Goal: Task Accomplishment & Management: Manage account settings

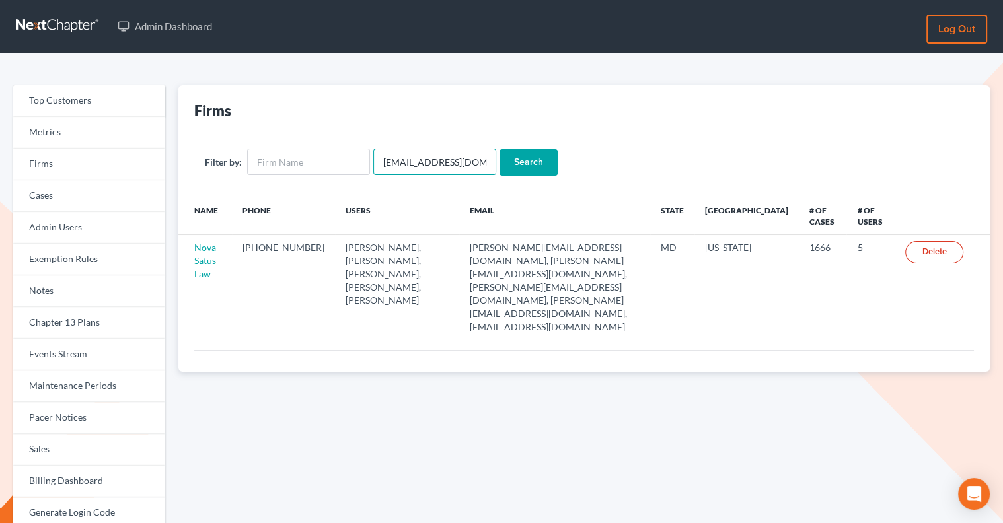
drag, startPoint x: 474, startPoint y: 166, endPoint x: 373, endPoint y: 166, distance: 101.1
click at [373, 166] on input "emabuena@gmail.com" at bounding box center [434, 162] width 123 height 26
paste input "derick@mccownfisher"
type input "derick@mccownfisher.com"
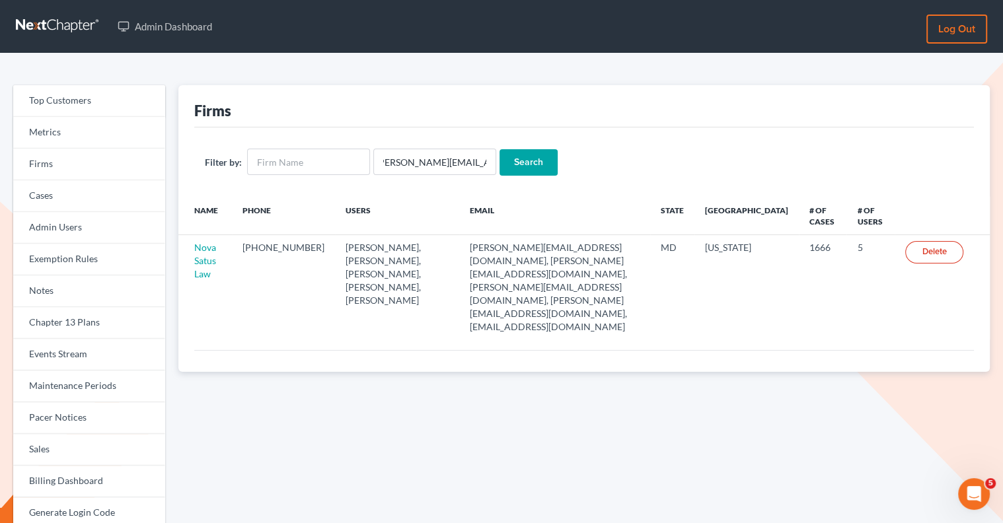
scroll to position [0, 0]
click at [510, 159] on input "Search" at bounding box center [528, 162] width 58 height 26
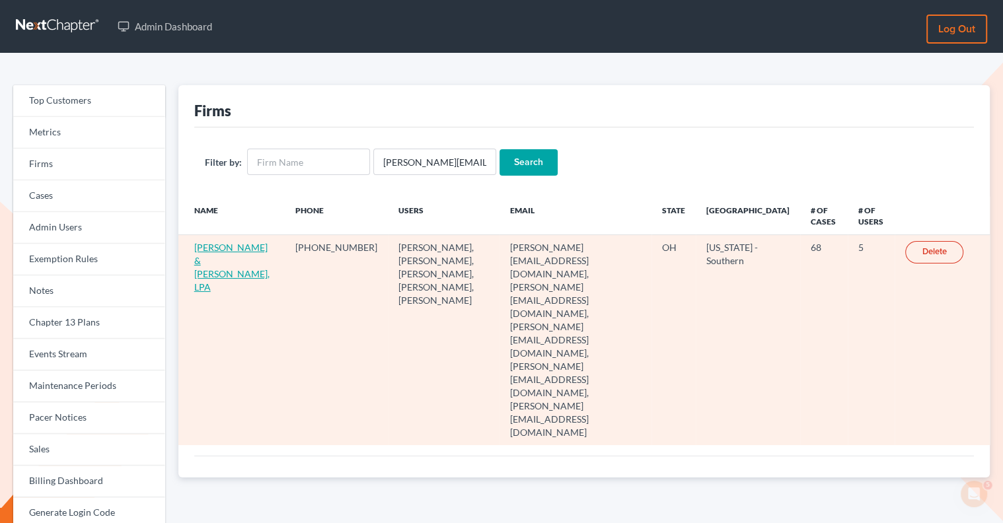
click at [211, 244] on link "McCown & Fisher, LPA" at bounding box center [231, 267] width 75 height 51
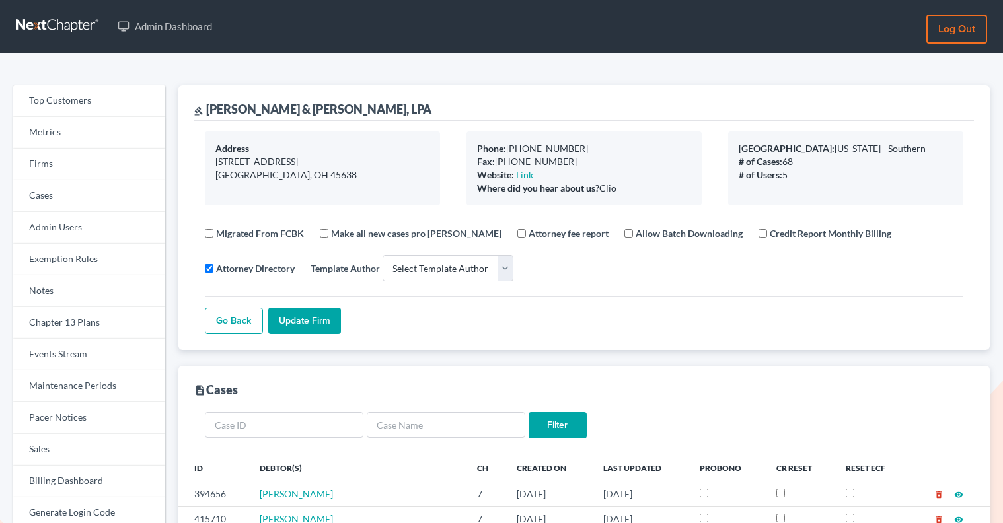
select select
drag, startPoint x: 334, startPoint y: 108, endPoint x: 204, endPoint y: 105, distance: 129.5
click at [204, 105] on div "gavel McCown & Fisher, LPA" at bounding box center [584, 103] width 780 height 36
copy div "McCown & Fisher, LPA"
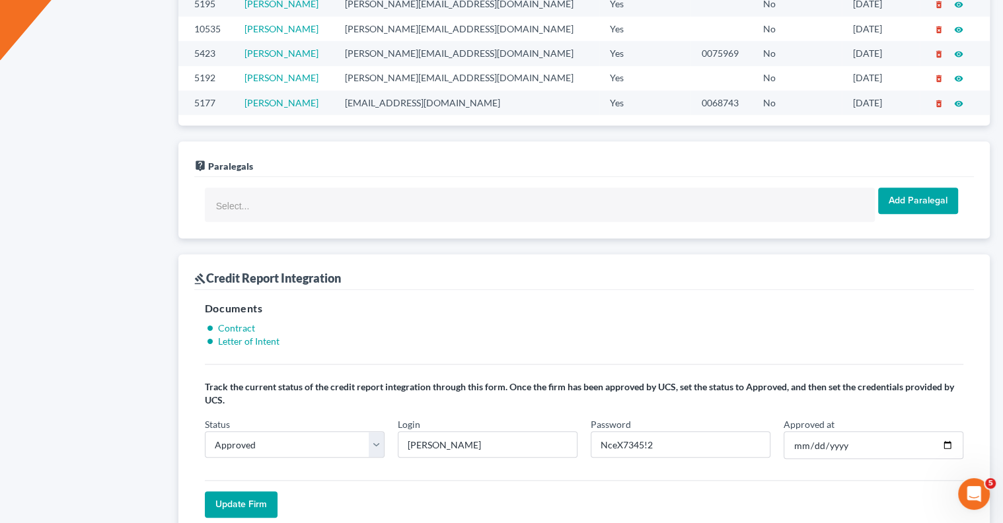
scroll to position [989, 0]
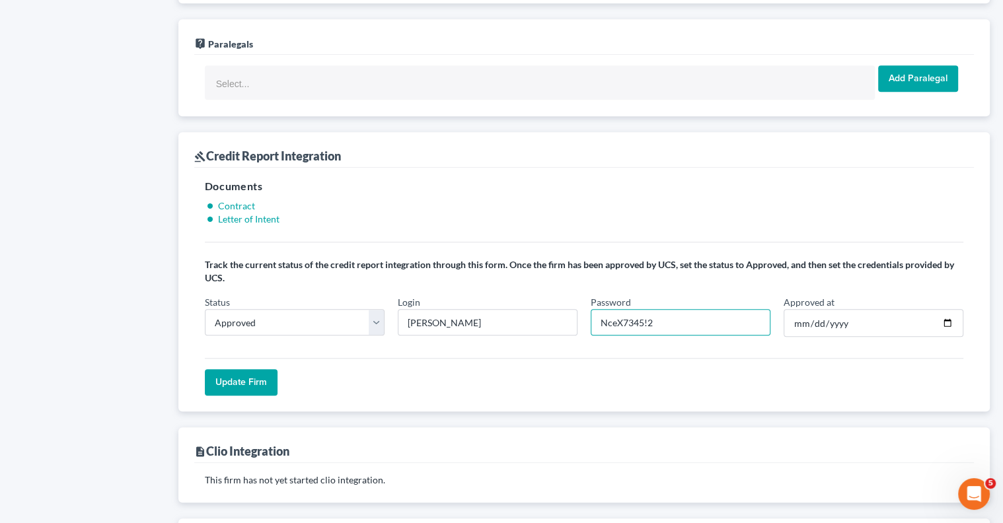
drag, startPoint x: 643, startPoint y: 311, endPoint x: 581, endPoint y: 311, distance: 62.1
click at [581, 311] on div "Status In Progress Not Approved Approved Retry Login m.mccown Password NceX7345…" at bounding box center [584, 321] width 772 height 52
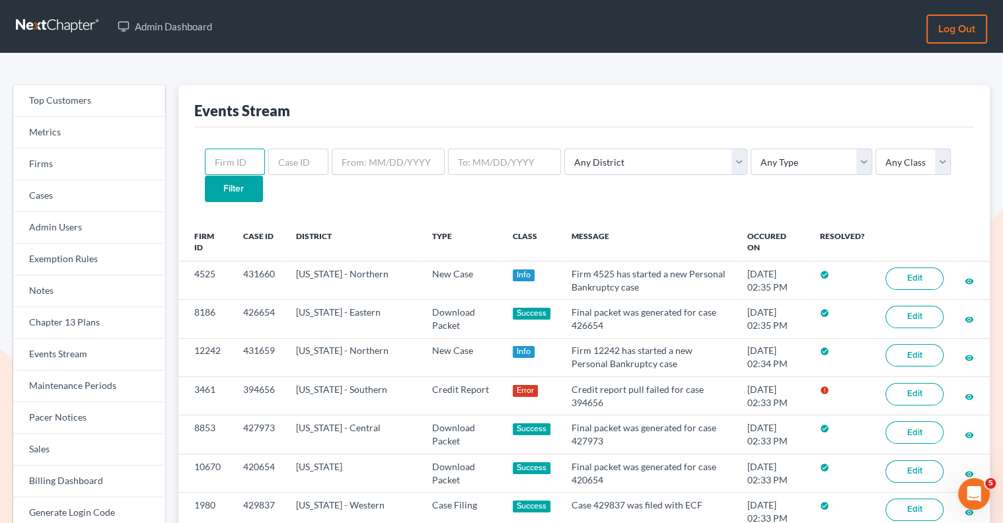
click at [242, 155] on input "text" at bounding box center [235, 162] width 60 height 26
paste input "3461"
type input "3461"
click at [751, 170] on select "Any Type Case Applied To Plan Case Archive Case Duplicate Case Filing Chapter 1…" at bounding box center [812, 162] width 122 height 26
select select "credit_report"
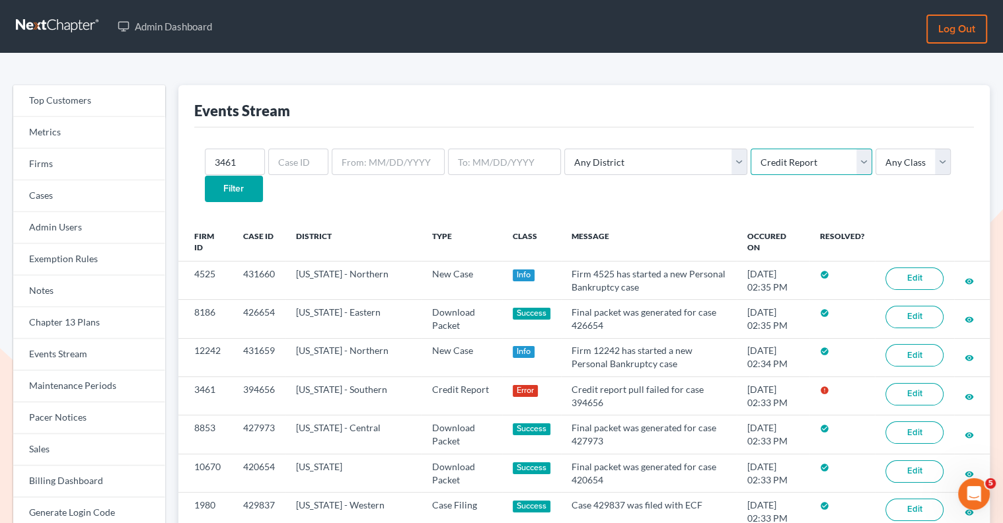
click at [751, 149] on select "Any Type Case Applied To Plan Case Archive Case Duplicate Case Filing Chapter 1…" at bounding box center [812, 162] width 122 height 26
click at [263, 176] on input "Filter" at bounding box center [234, 189] width 58 height 26
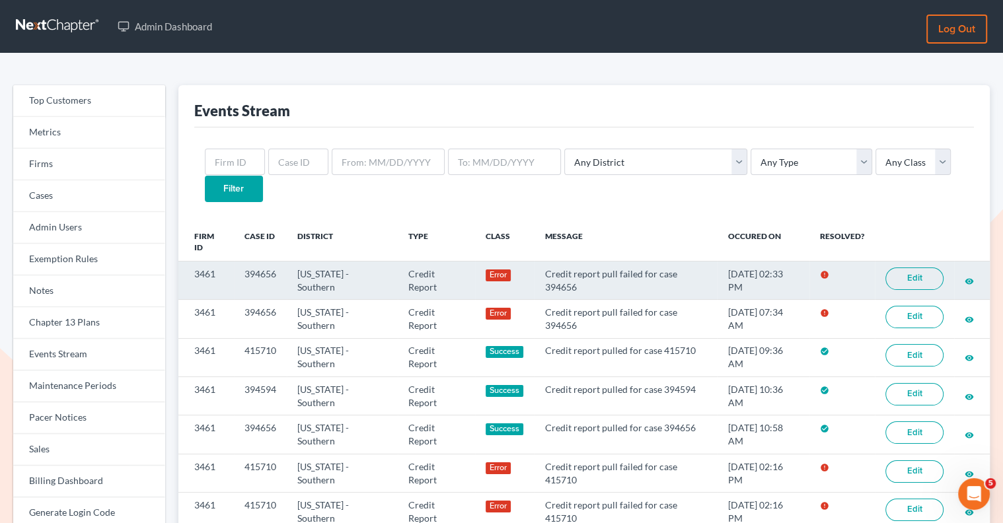
click at [899, 268] on link "Edit" at bounding box center [914, 279] width 58 height 22
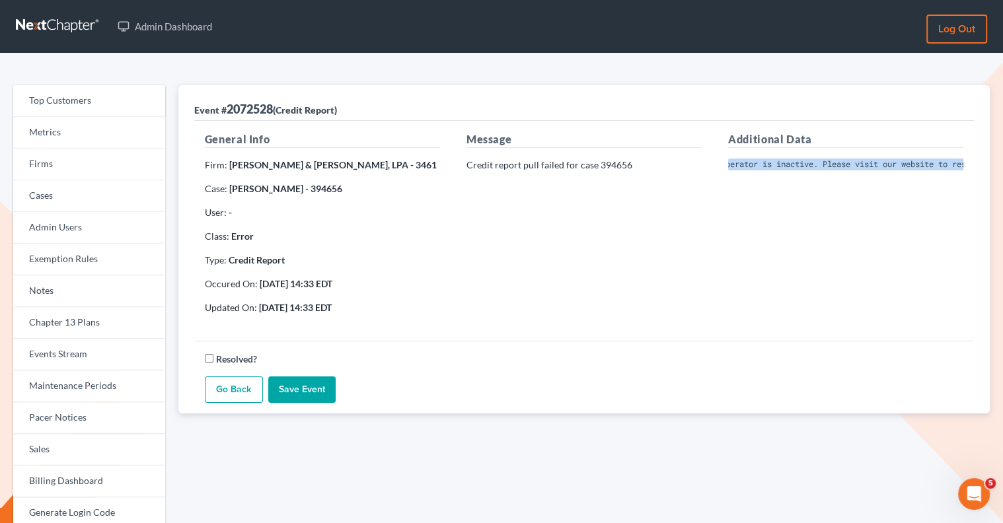
scroll to position [0, 274]
drag, startPoint x: 723, startPoint y: 163, endPoint x: 978, endPoint y: 180, distance: 254.9
click at [978, 180] on div "Event # 2072528 (Credit Report) General Info Firm: [PERSON_NAME] & [PERSON_NAME…" at bounding box center [583, 249] width 811 height 328
copy pre "Invalid Client Account Identifier; Operator is inactive. Please visit our websi…"
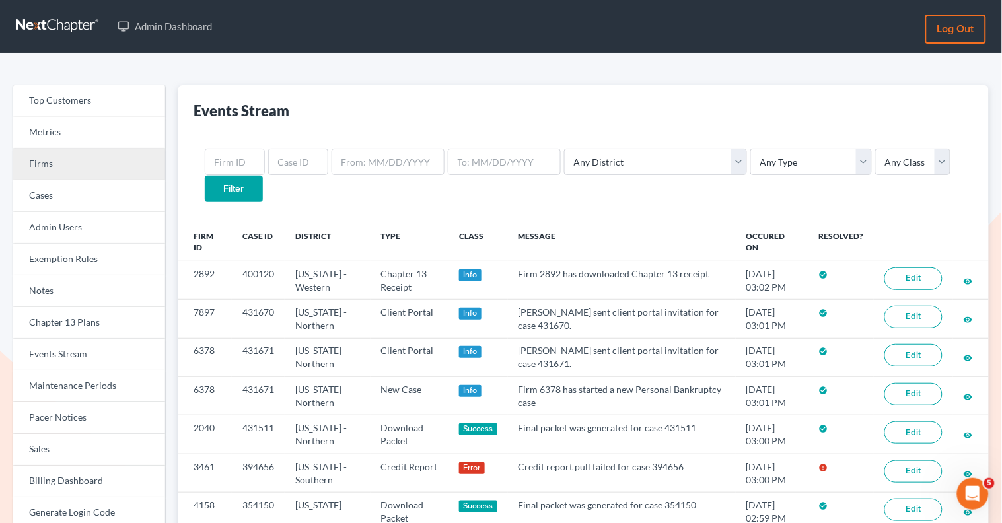
click at [73, 163] on link "Firms" at bounding box center [89, 165] width 152 height 32
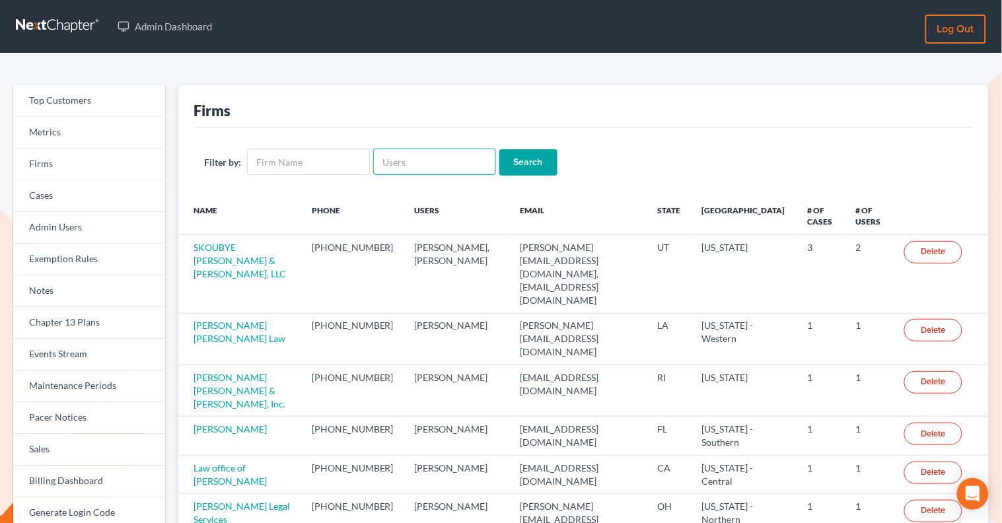
click at [416, 172] on input "text" at bounding box center [434, 162] width 123 height 26
type input "kinnaired"
click at [499, 149] on input "Search" at bounding box center [528, 162] width 58 height 26
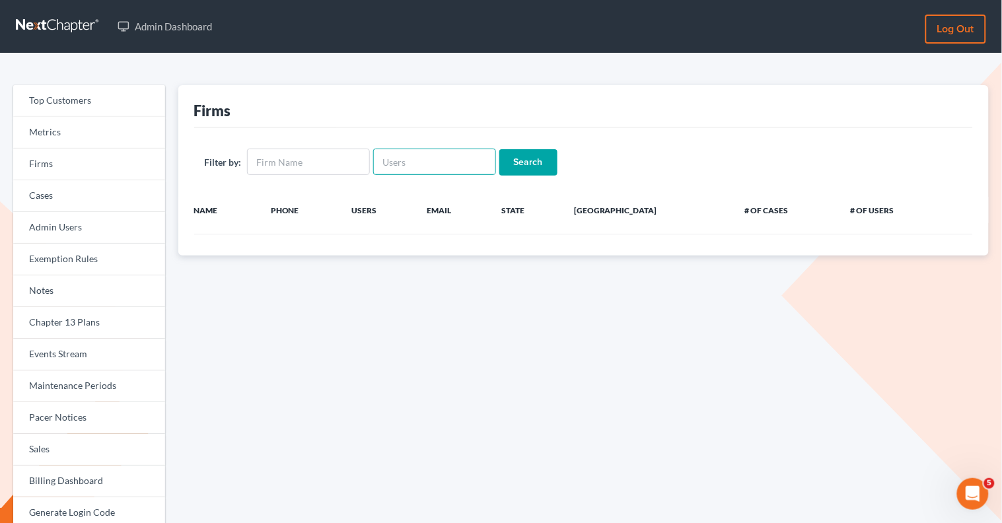
drag, startPoint x: 425, startPoint y: 167, endPoint x: 371, endPoint y: 166, distance: 54.2
click at [373, 166] on input "text" at bounding box center [434, 162] width 123 height 26
click at [322, 161] on input "text" at bounding box center [308, 162] width 123 height 26
type input "[PERSON_NAME]"
click at [527, 163] on input "Search" at bounding box center [528, 162] width 58 height 26
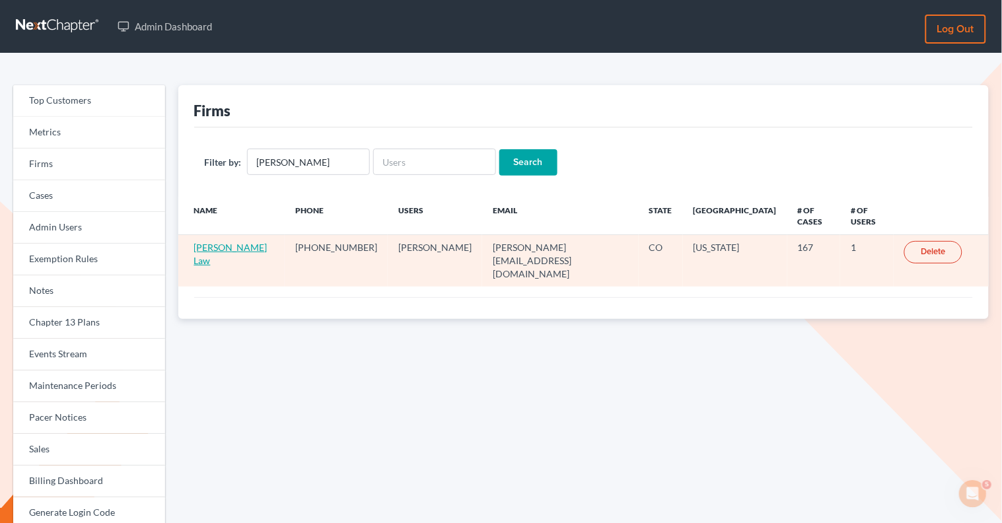
click at [231, 242] on link "[PERSON_NAME] Law" at bounding box center [230, 254] width 73 height 24
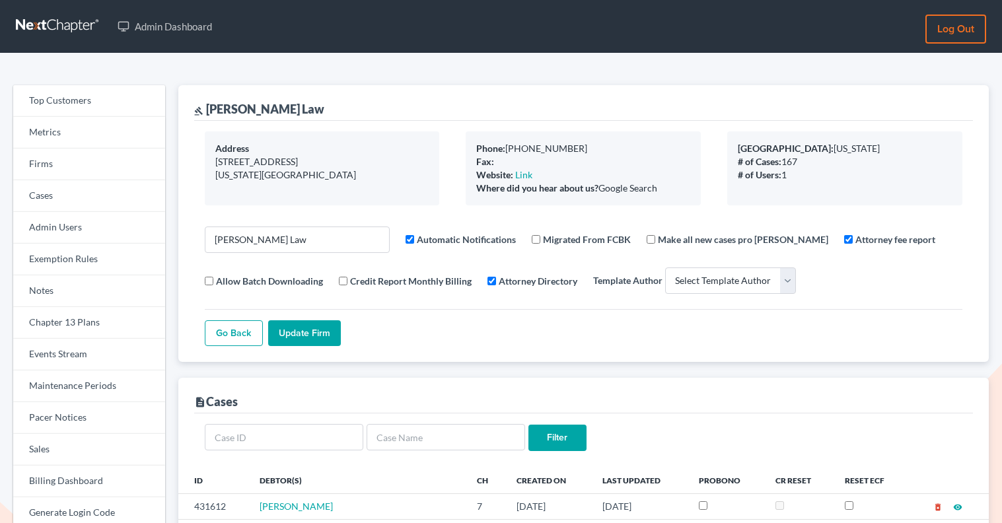
select select
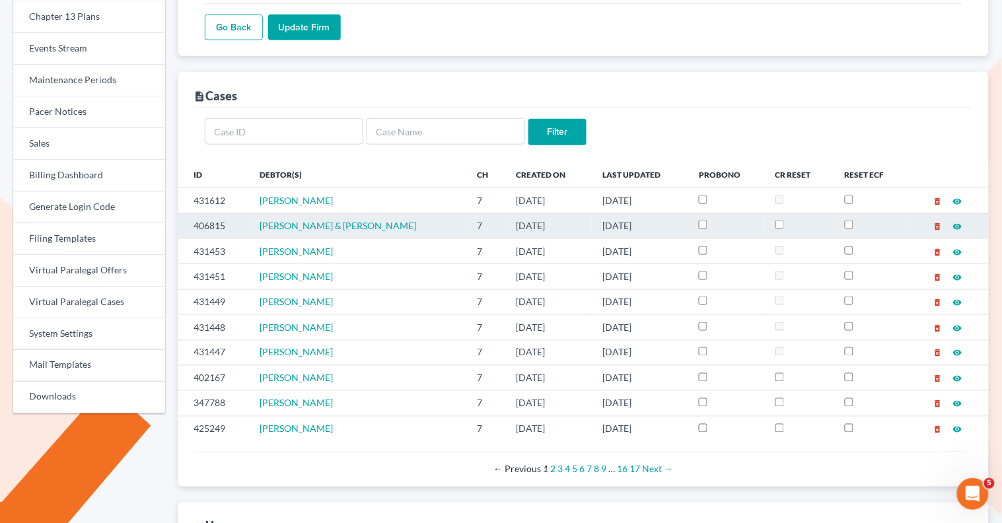
scroll to position [307, 0]
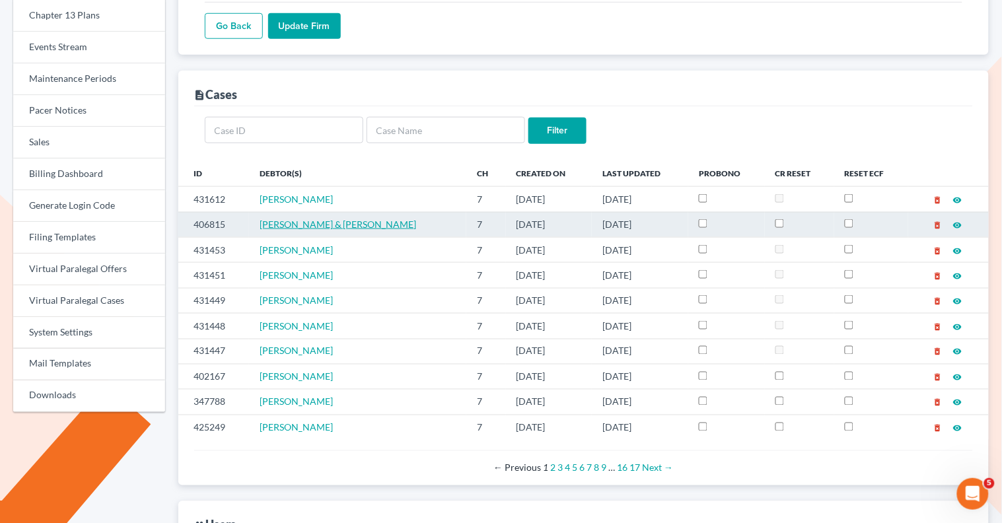
click at [373, 226] on span "[PERSON_NAME] & [PERSON_NAME]" at bounding box center [338, 224] width 157 height 11
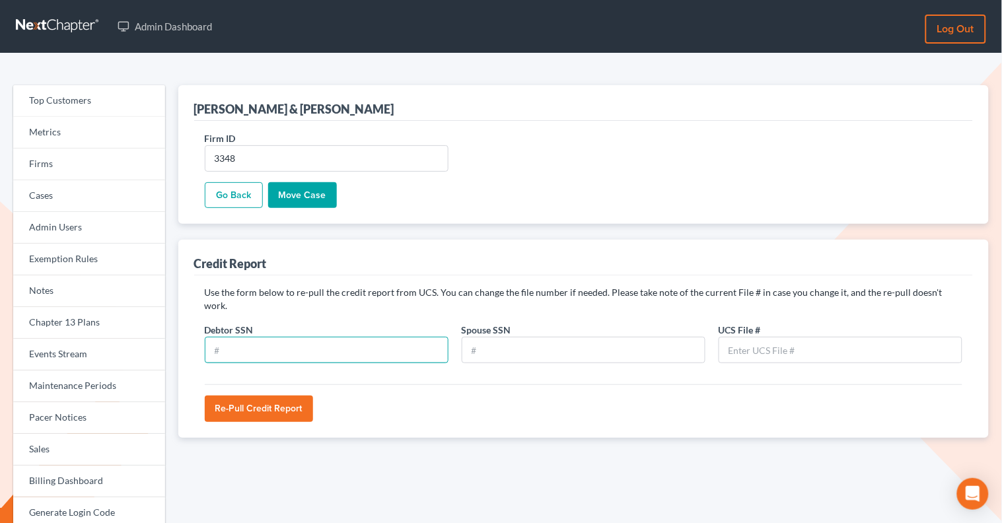
click at [250, 340] on input "text" at bounding box center [327, 350] width 244 height 26
click at [381, 337] on input "text" at bounding box center [327, 350] width 244 height 26
paste input "521-53-0140"
type input "521-53-0140"
click at [538, 337] on input "text" at bounding box center [584, 350] width 244 height 26
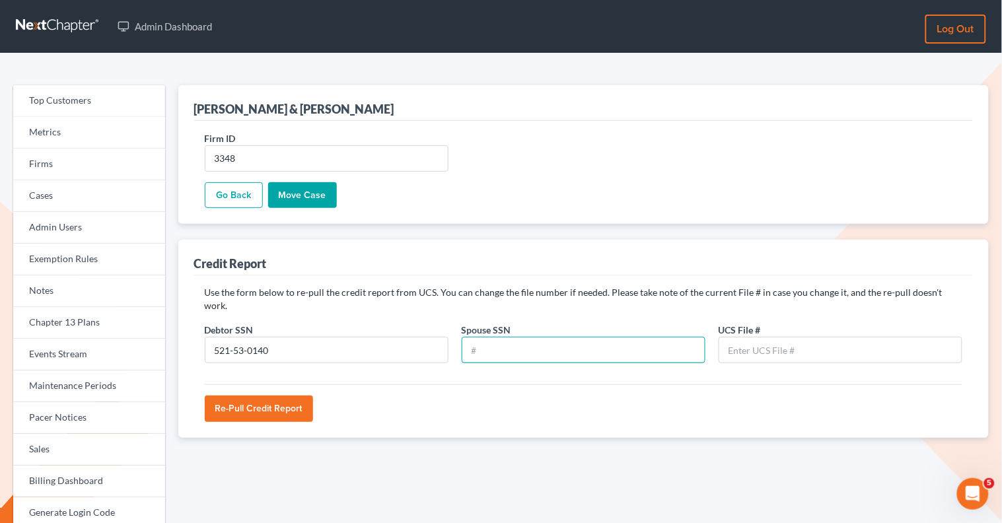
click at [544, 340] on input "text" at bounding box center [584, 350] width 244 height 26
paste input "524-55-0454"
type input "524-55-0454"
click at [735, 340] on input "text" at bounding box center [841, 350] width 244 height 26
click at [741, 341] on input "text" at bounding box center [841, 350] width 244 height 26
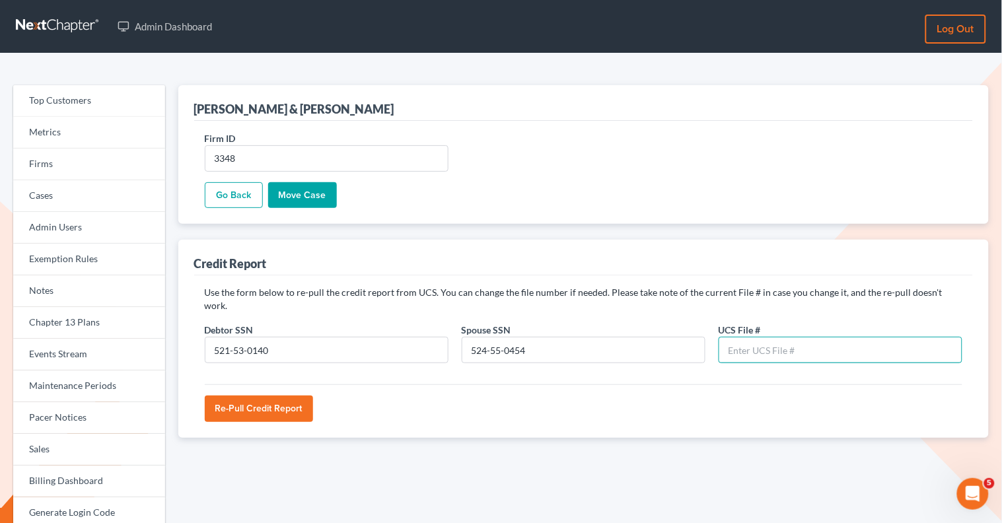
paste input "79232023"
type input "79232023"
click at [283, 396] on input "Re-Pull Credit Report" at bounding box center [259, 409] width 108 height 26
type input "Please wait..."
click at [222, 205] on link "Go Back" at bounding box center [234, 195] width 58 height 26
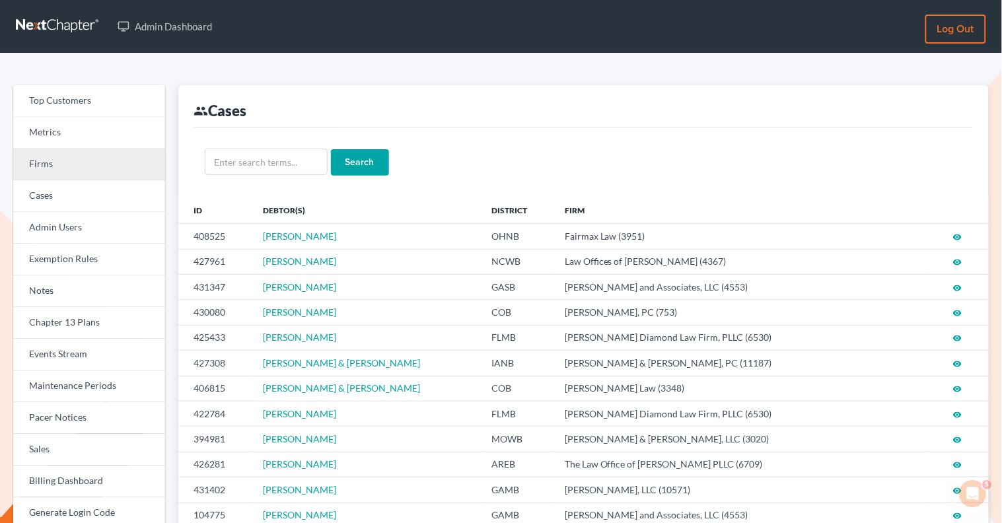
click at [110, 159] on link "Firms" at bounding box center [89, 165] width 152 height 32
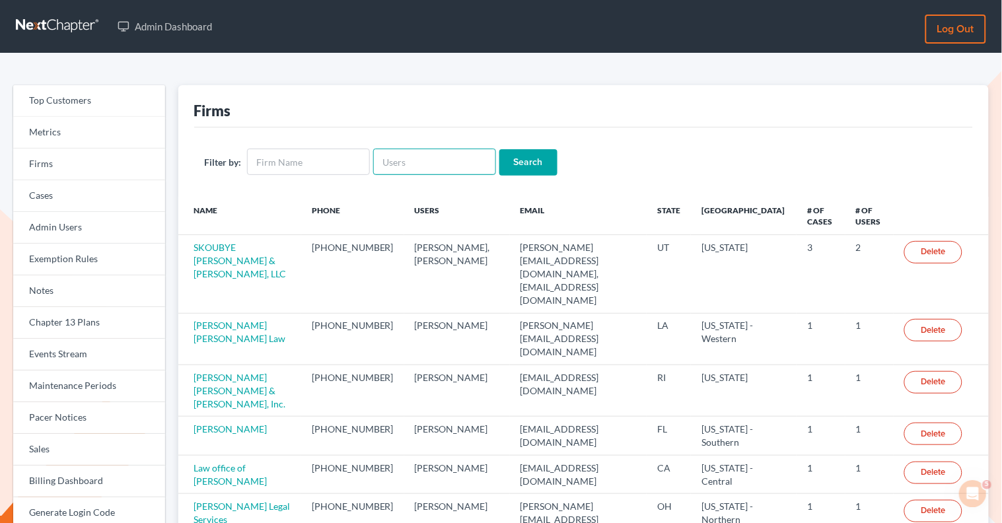
click at [377, 163] on input "text" at bounding box center [434, 162] width 123 height 26
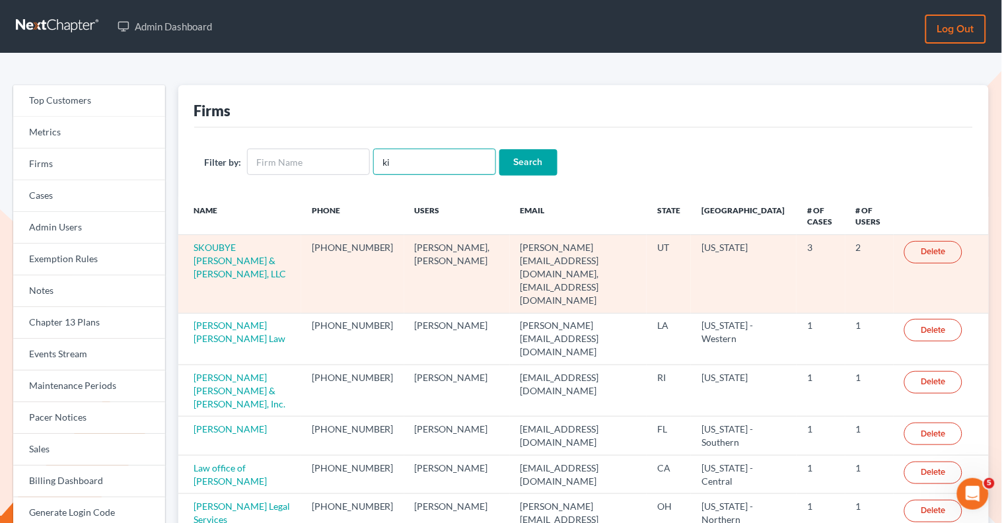
type input "kinnard"
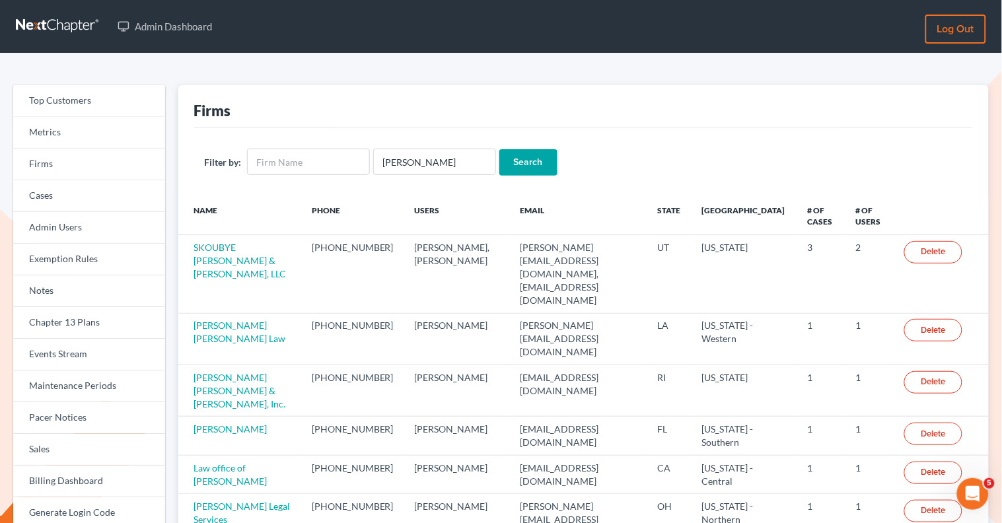
click at [536, 157] on input "Search" at bounding box center [528, 162] width 58 height 26
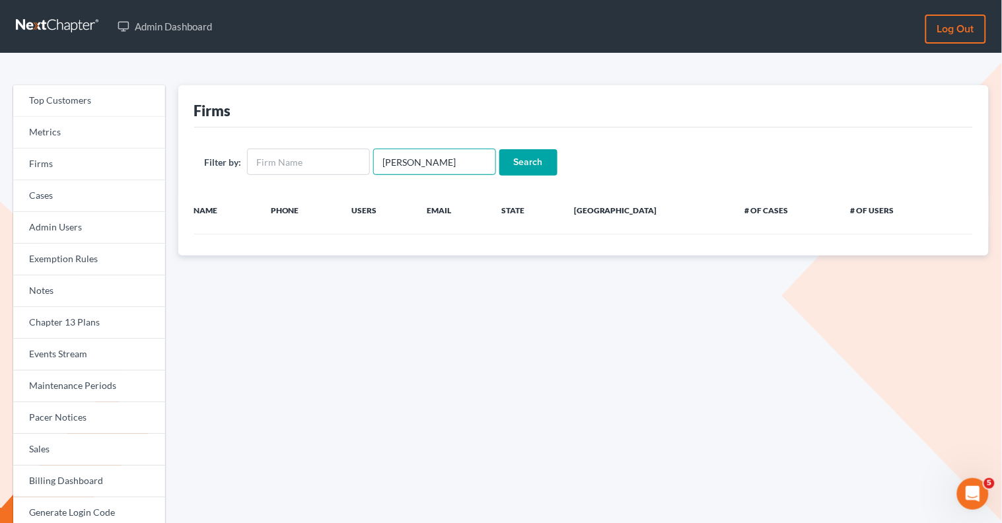
drag, startPoint x: 429, startPoint y: 168, endPoint x: 379, endPoint y: 152, distance: 52.7
click at [379, 152] on input "kinnard" at bounding box center [434, 162] width 123 height 26
click at [305, 159] on input "text" at bounding box center [308, 162] width 123 height 26
type input "Kinnaird"
click at [531, 161] on input "Search" at bounding box center [528, 162] width 58 height 26
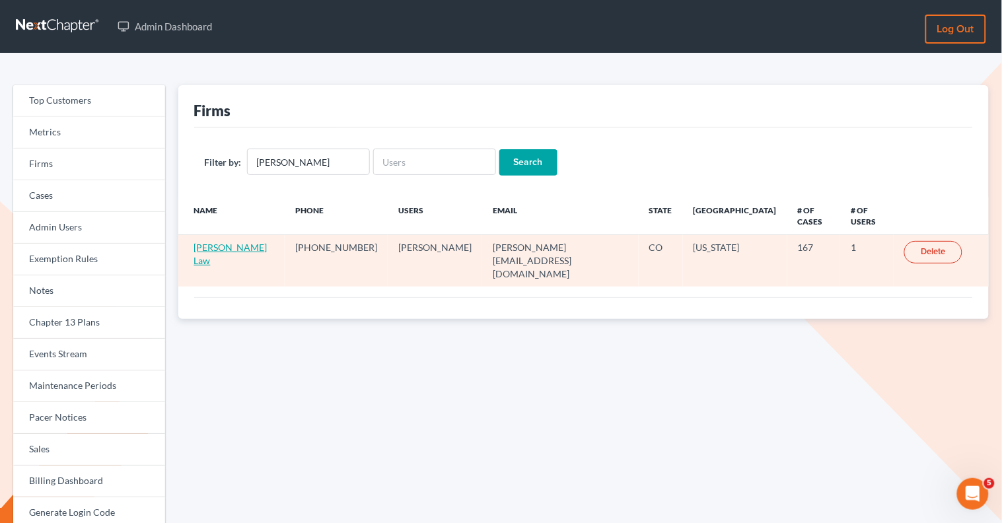
click at [225, 242] on link "[PERSON_NAME] Law" at bounding box center [230, 254] width 73 height 24
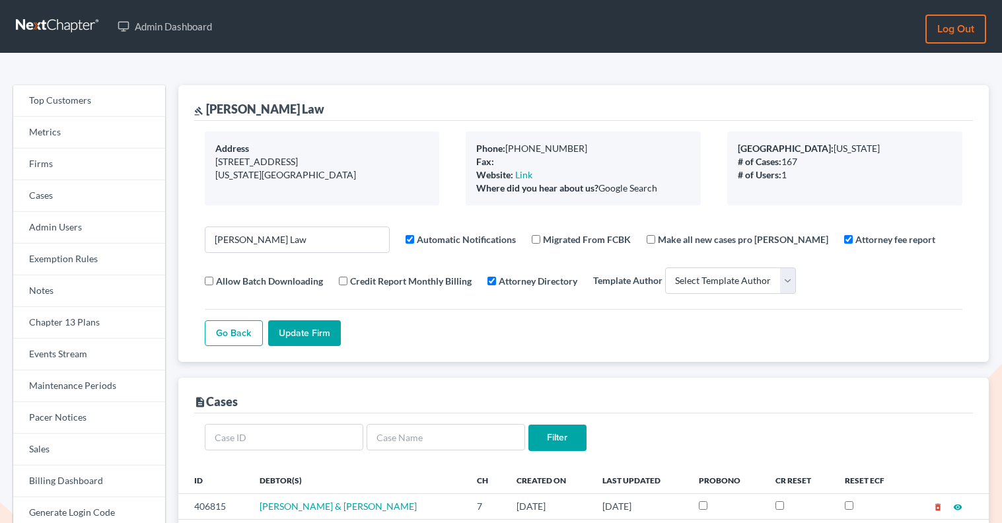
select select
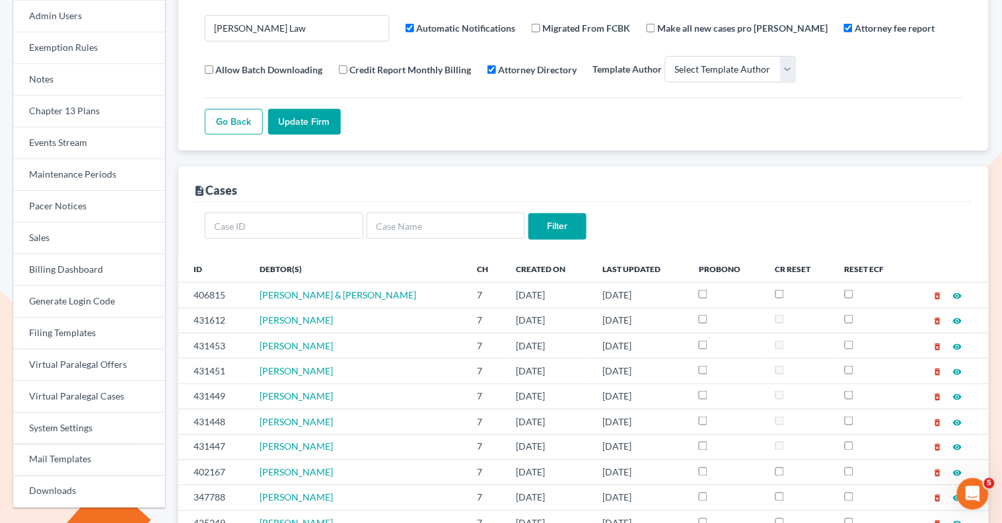
scroll to position [214, 0]
